Goal: Find specific page/section: Find specific page/section

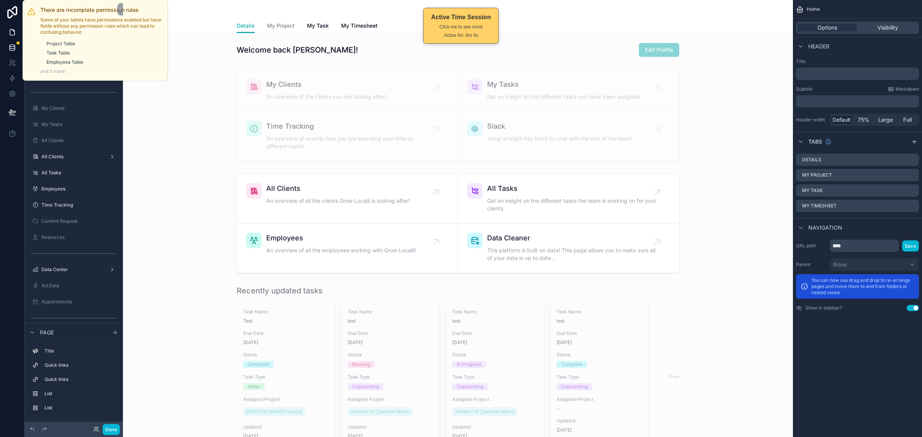
click at [18, 43] on div at bounding box center [18, 43] width 3 height 3
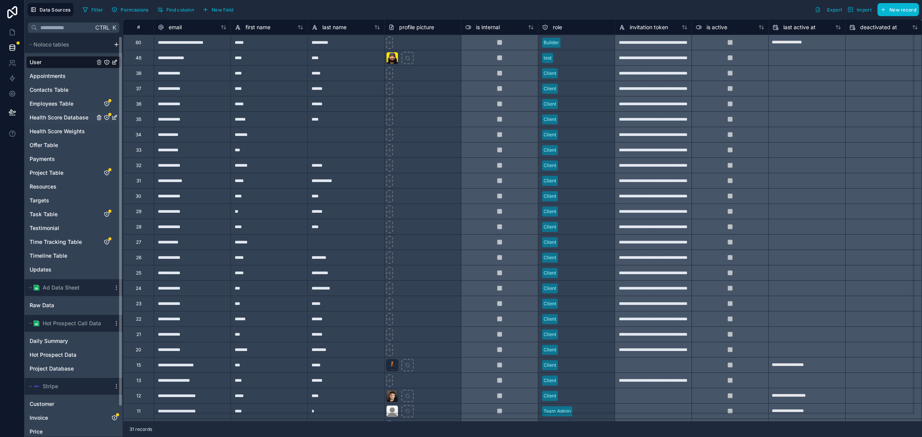
click at [58, 115] on span "Health Score Database" at bounding box center [59, 118] width 59 height 8
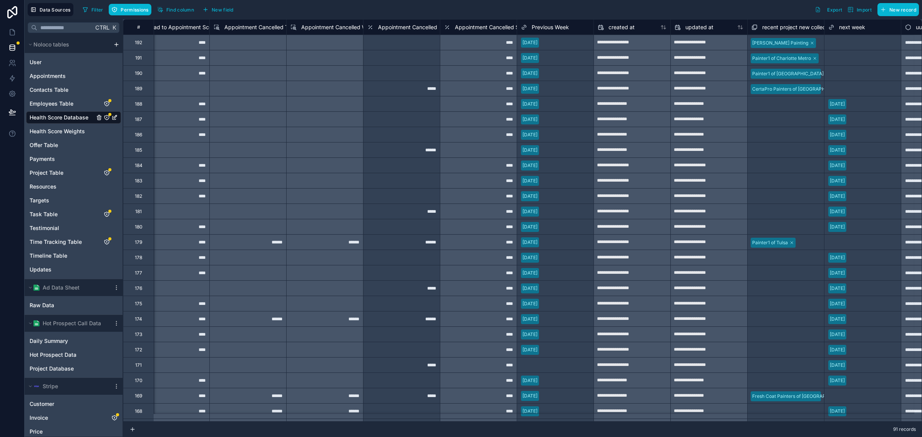
scroll to position [0, 3005]
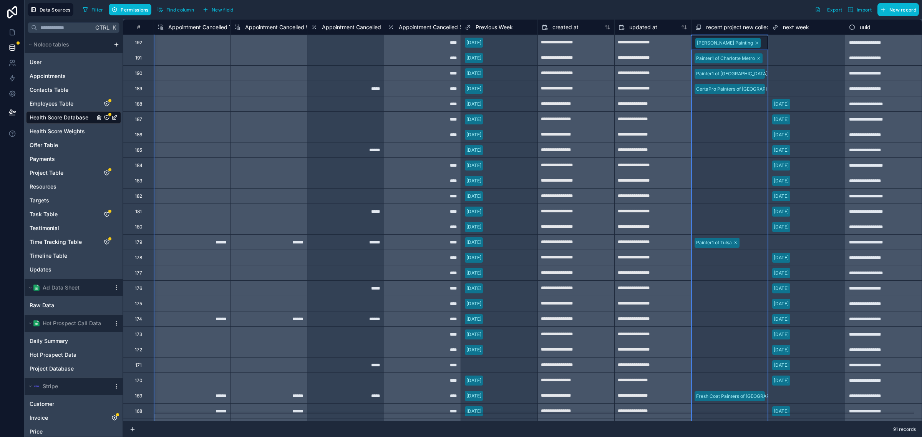
click at [719, 26] on span "recent project new collection" at bounding box center [742, 27] width 73 height 8
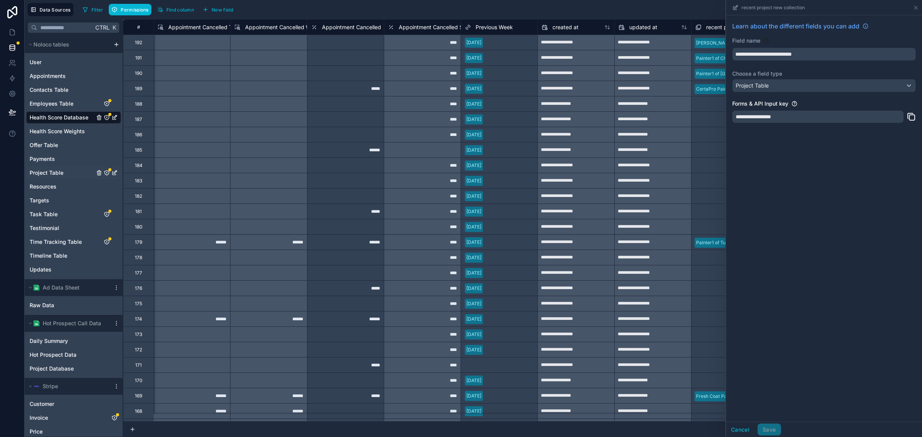
click at [71, 171] on div "Project Table" at bounding box center [73, 173] width 95 height 12
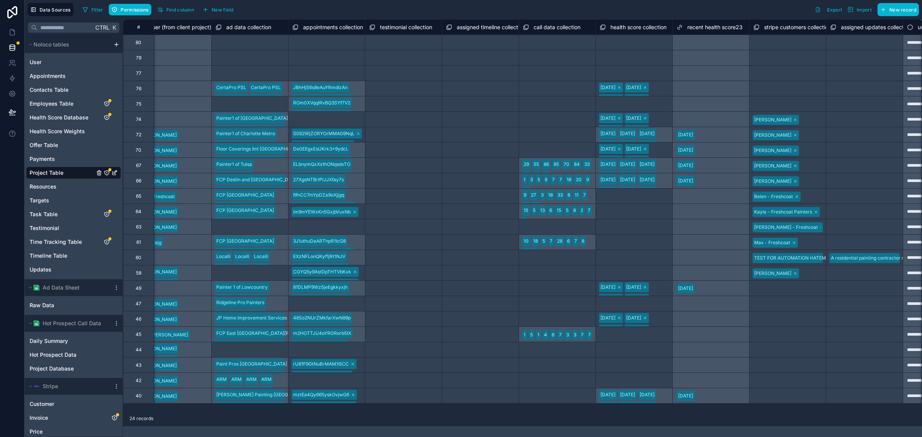
scroll to position [0, 7071]
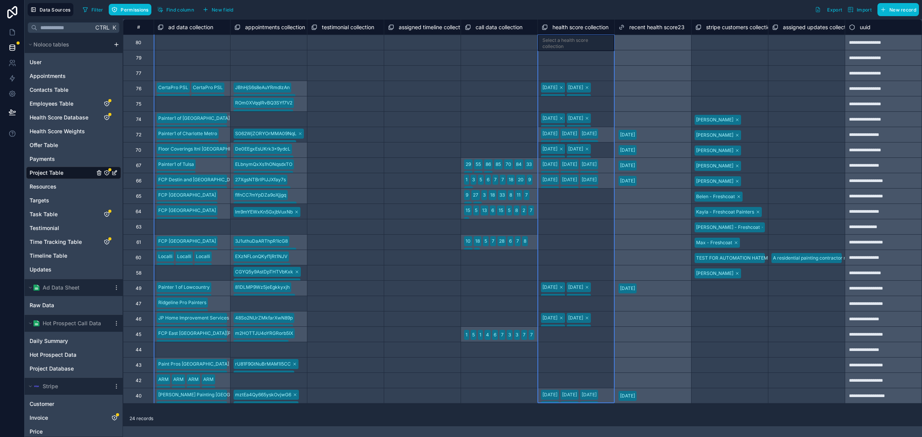
click at [564, 27] on span "health score collection" at bounding box center [581, 27] width 56 height 8
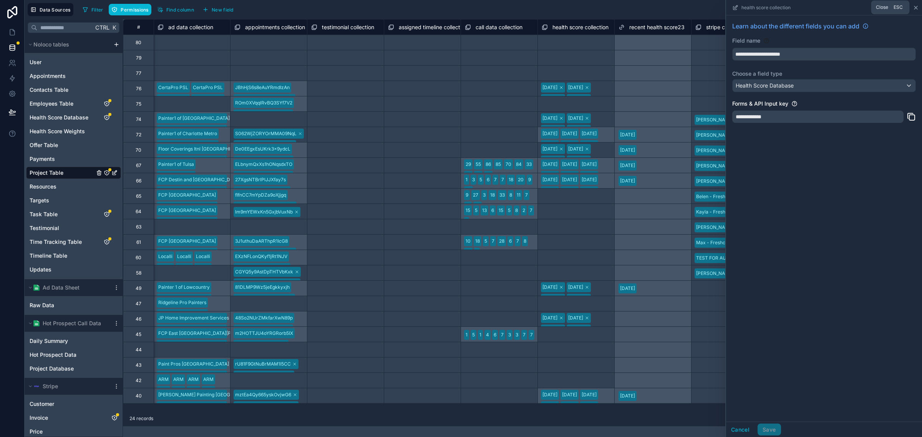
click at [915, 8] on icon at bounding box center [916, 8] width 6 height 6
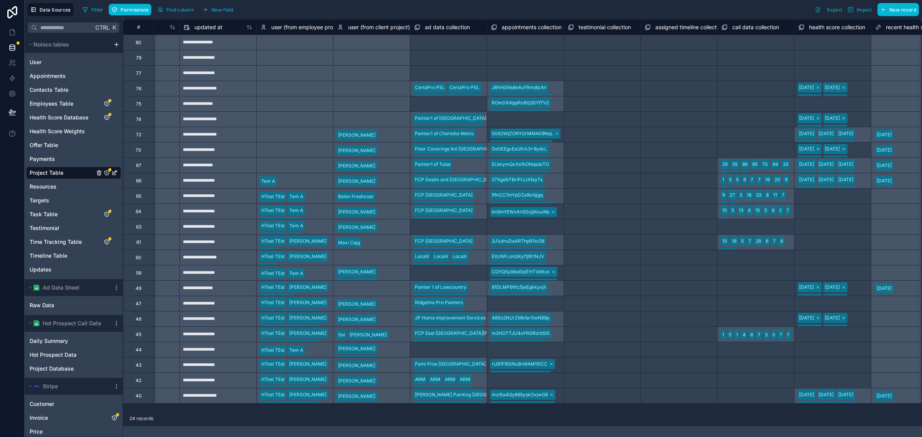
scroll to position [0, 6887]
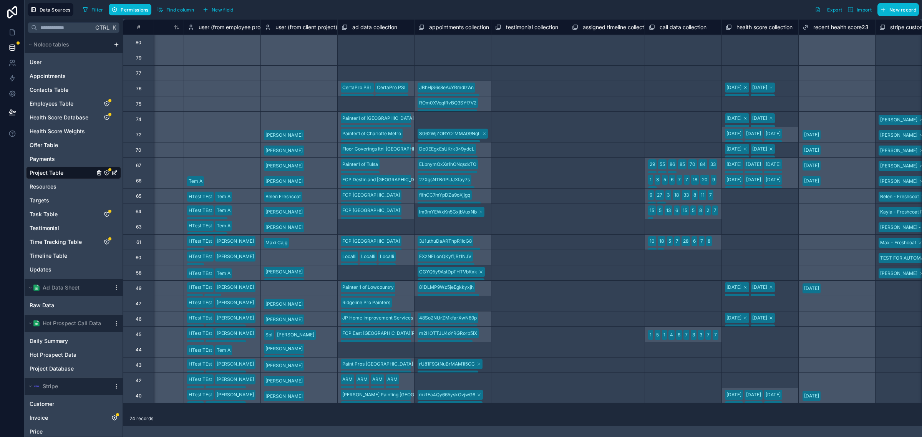
click at [733, 24] on div "health score collection" at bounding box center [759, 27] width 67 height 9
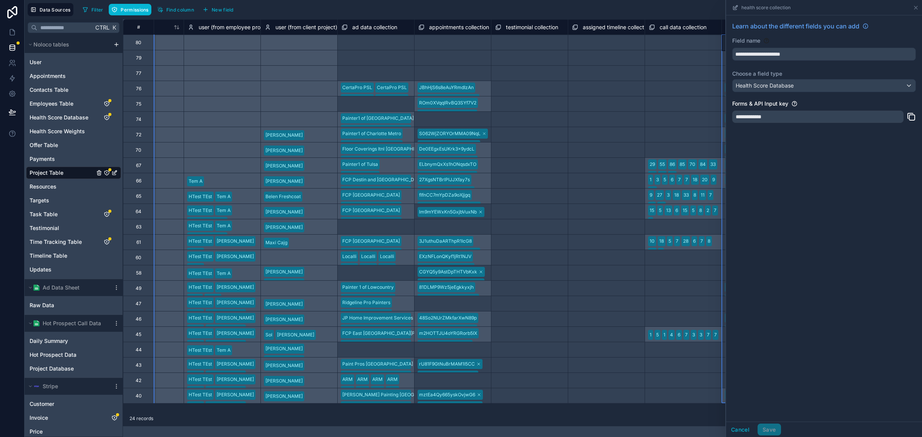
click at [15, 11] on div "**********" at bounding box center [461, 218] width 922 height 437
click at [5, 8] on icon at bounding box center [12, 12] width 15 height 12
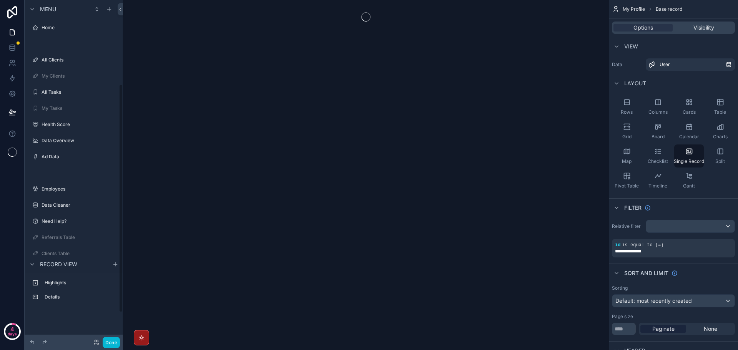
scroll to position [126, 0]
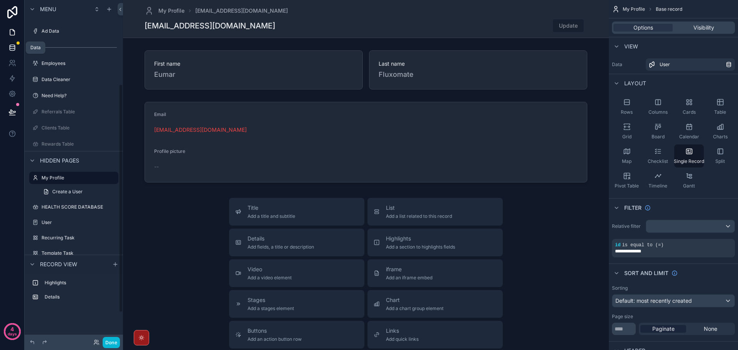
click at [17, 49] on link at bounding box center [12, 47] width 24 height 15
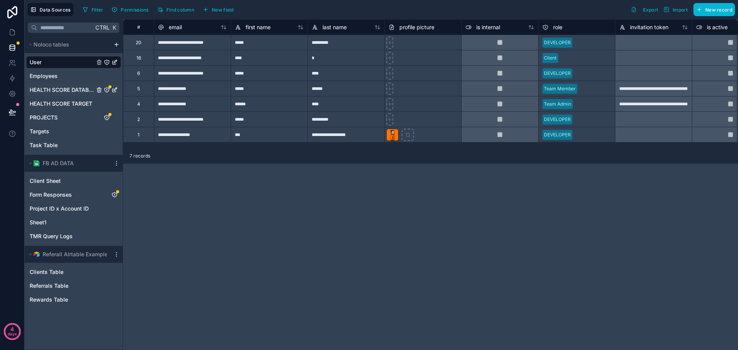
click at [71, 92] on span "HEALTH SCORE DATABASE" at bounding box center [62, 90] width 65 height 8
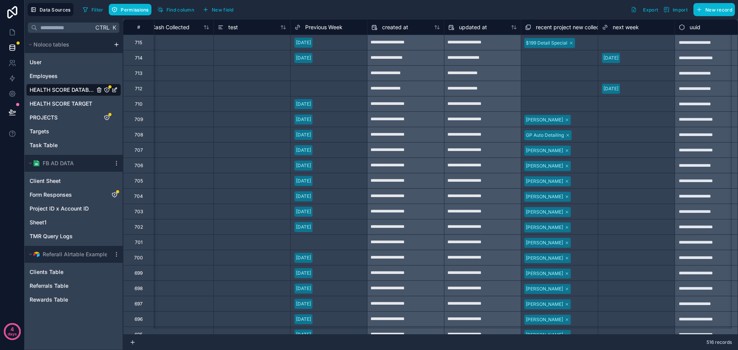
scroll to position [0, 3188]
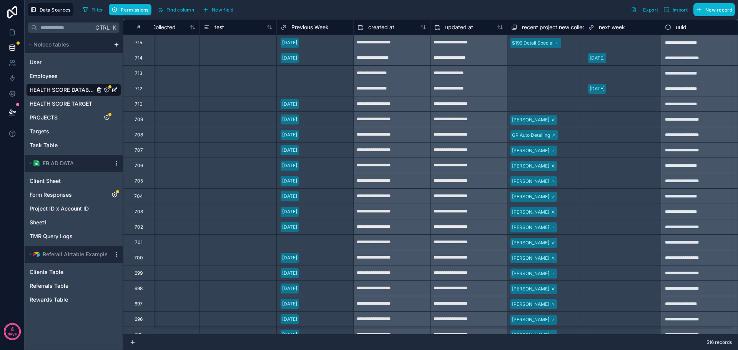
click at [291, 25] on span "Previous Week" at bounding box center [309, 27] width 37 height 8
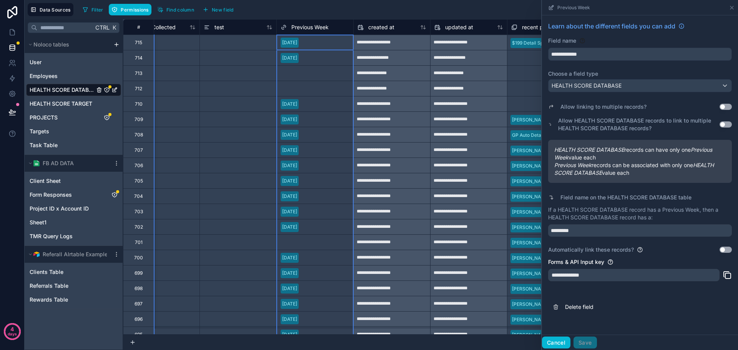
click at [557, 339] on button "Cancel" at bounding box center [556, 343] width 28 height 12
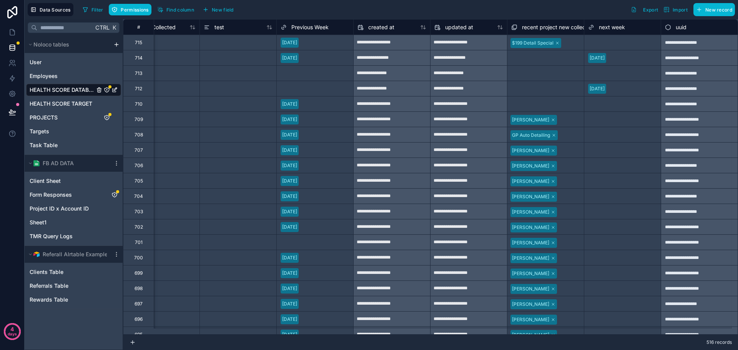
click at [525, 30] on span "recent project new collection" at bounding box center [558, 27] width 73 height 8
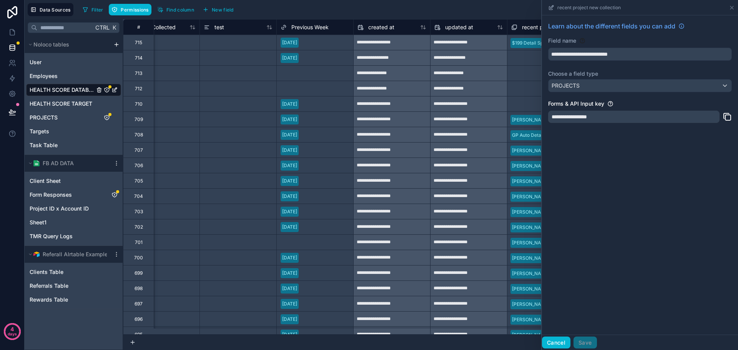
click at [550, 344] on button "Cancel" at bounding box center [556, 343] width 28 height 12
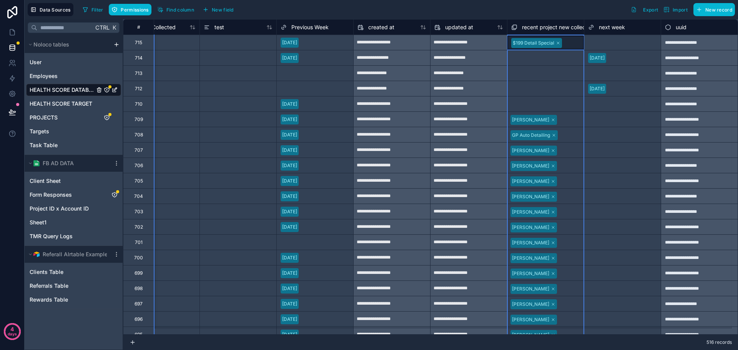
click at [540, 27] on span "recent project new collection" at bounding box center [558, 27] width 73 height 8
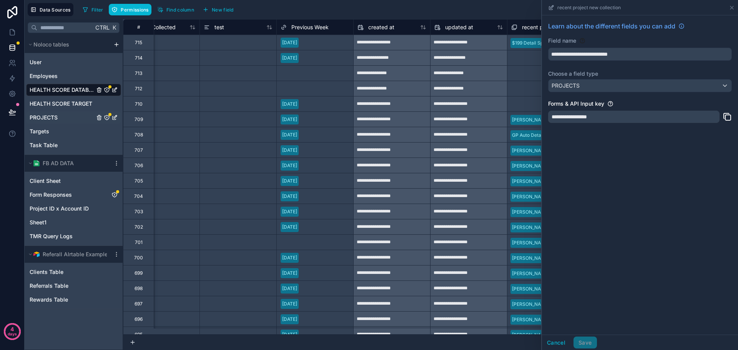
click at [62, 116] on div "PROJECTS" at bounding box center [73, 117] width 95 height 12
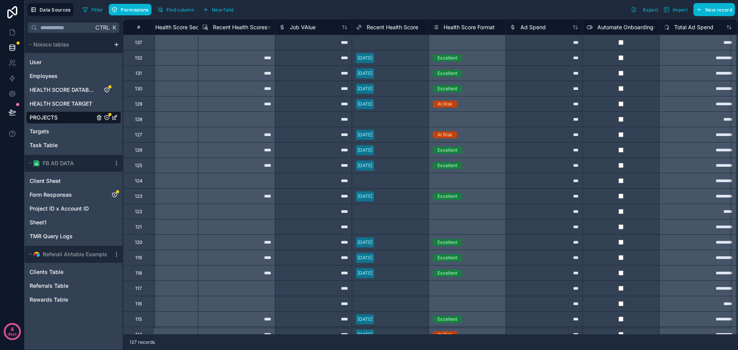
scroll to position [0, 1398]
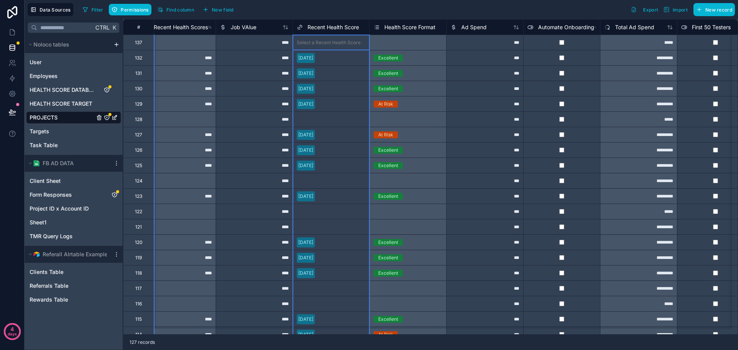
click at [309, 29] on span "Recent Health Score" at bounding box center [332, 27] width 51 height 8
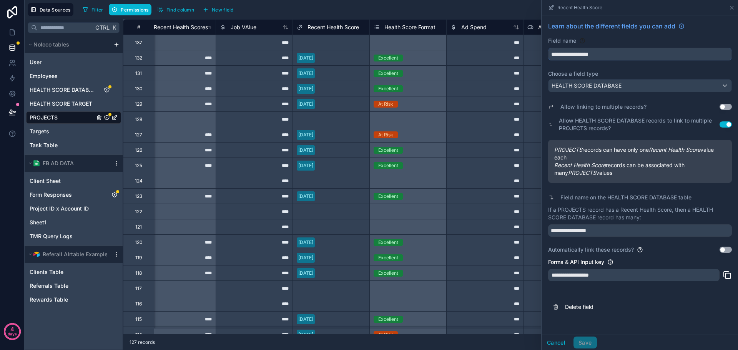
click at [584, 54] on input "**********" at bounding box center [639, 54] width 183 height 12
click at [587, 225] on input "**********" at bounding box center [640, 230] width 184 height 12
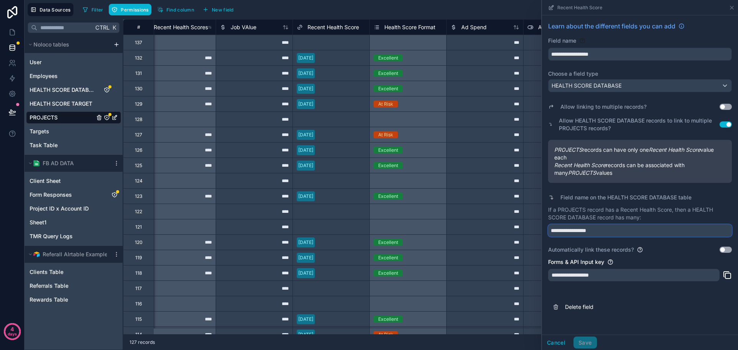
click at [587, 225] on input "**********" at bounding box center [640, 230] width 184 height 12
